Goal: Information Seeking & Learning: Learn about a topic

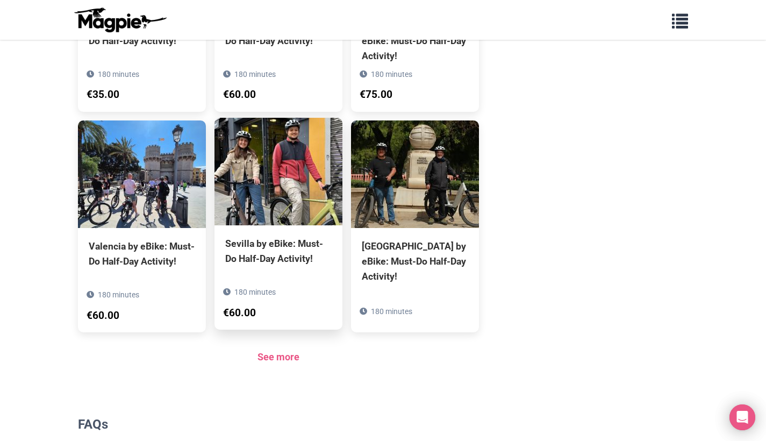
scroll to position [724, 0]
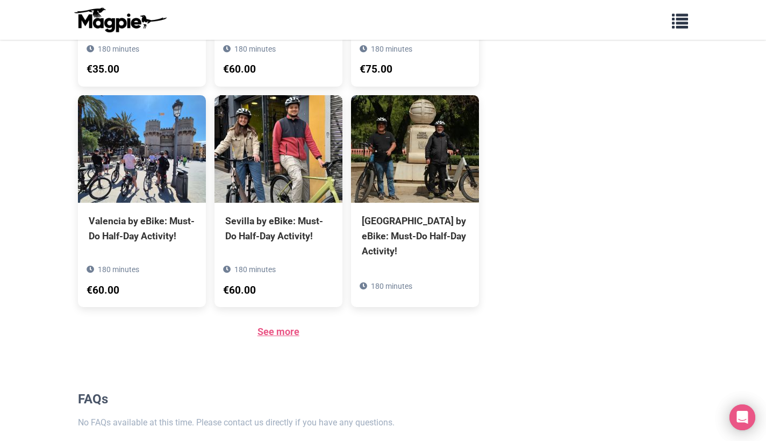
click at [283, 326] on link "See more" at bounding box center [279, 331] width 42 height 11
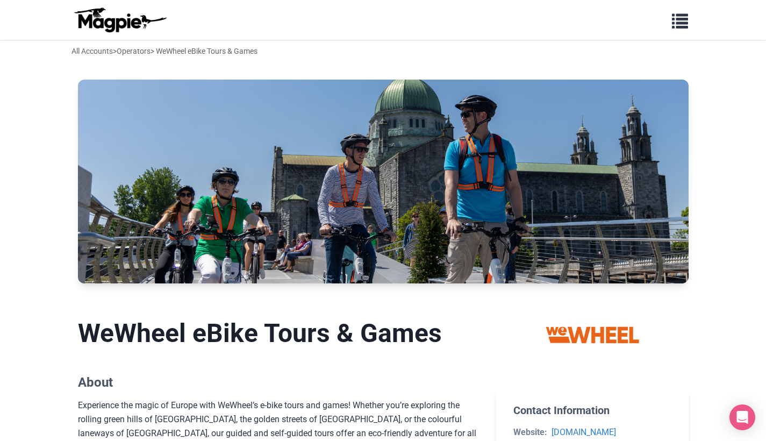
click at [687, 17] on span "button" at bounding box center [680, 19] width 16 height 16
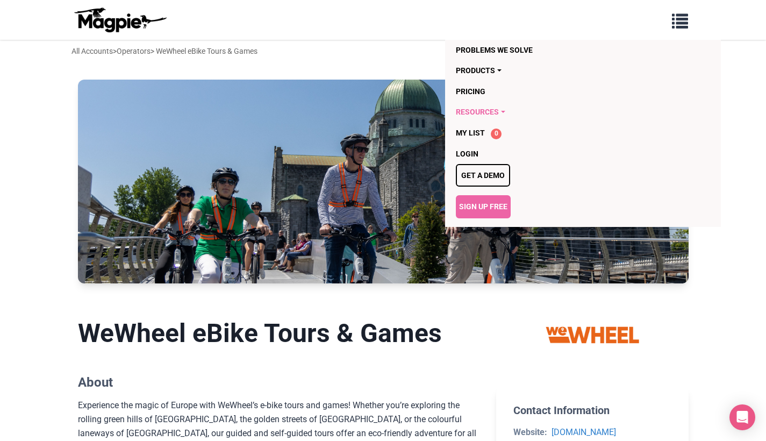
click at [489, 108] on link "Resources" at bounding box center [561, 112] width 211 height 20
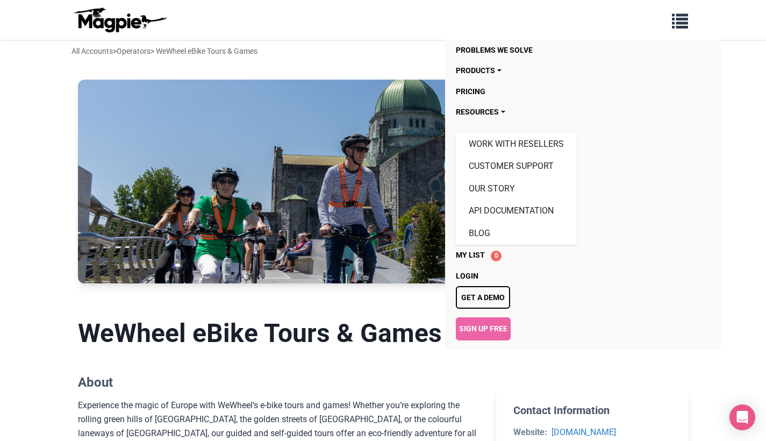
click at [364, 46] on div "All Accounts > Operators > WeWheel eBike Tours & Games" at bounding box center [383, 51] width 645 height 12
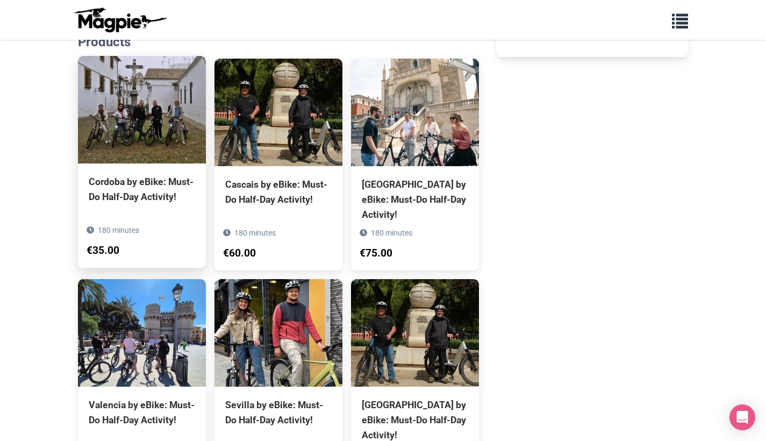
scroll to position [623, 0]
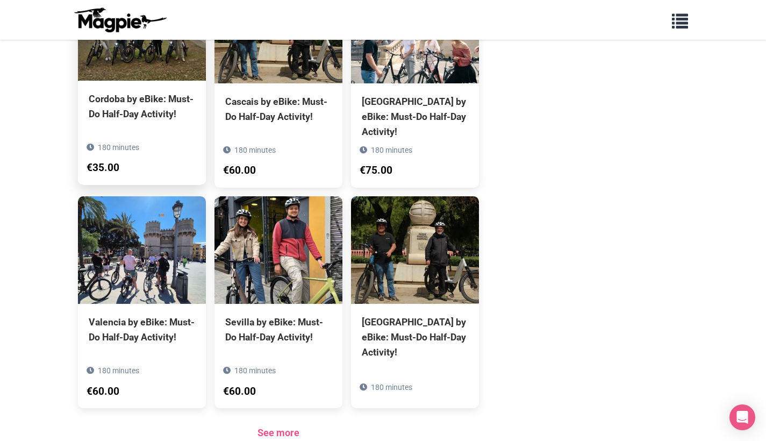
click at [172, 160] on div "€35.00" at bounding box center [142, 168] width 111 height 17
